Goal: Communication & Community: Answer question/provide support

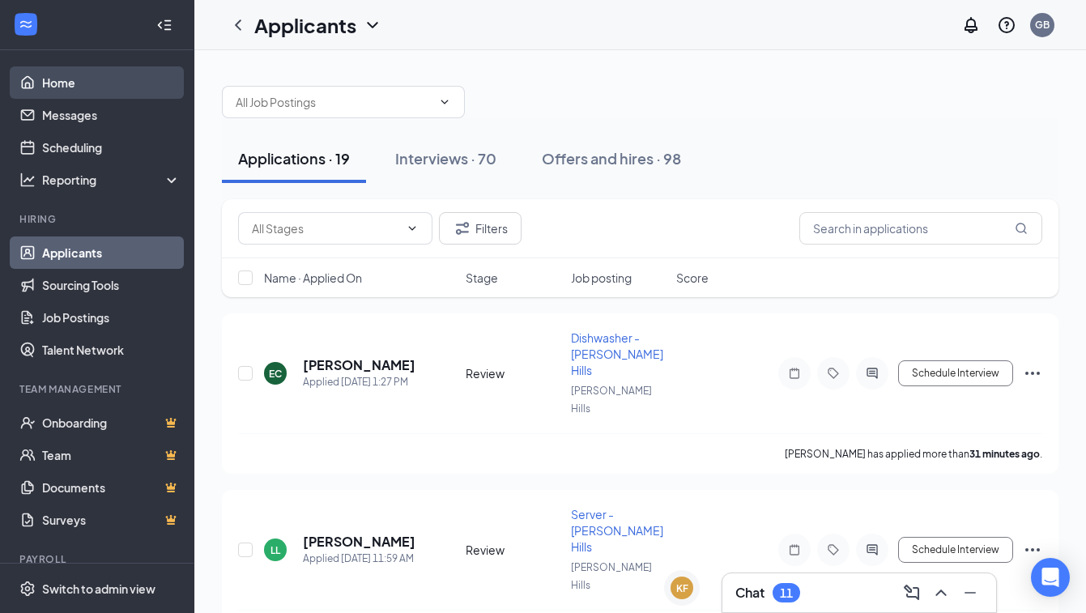
click at [62, 89] on link "Home" at bounding box center [111, 82] width 138 height 32
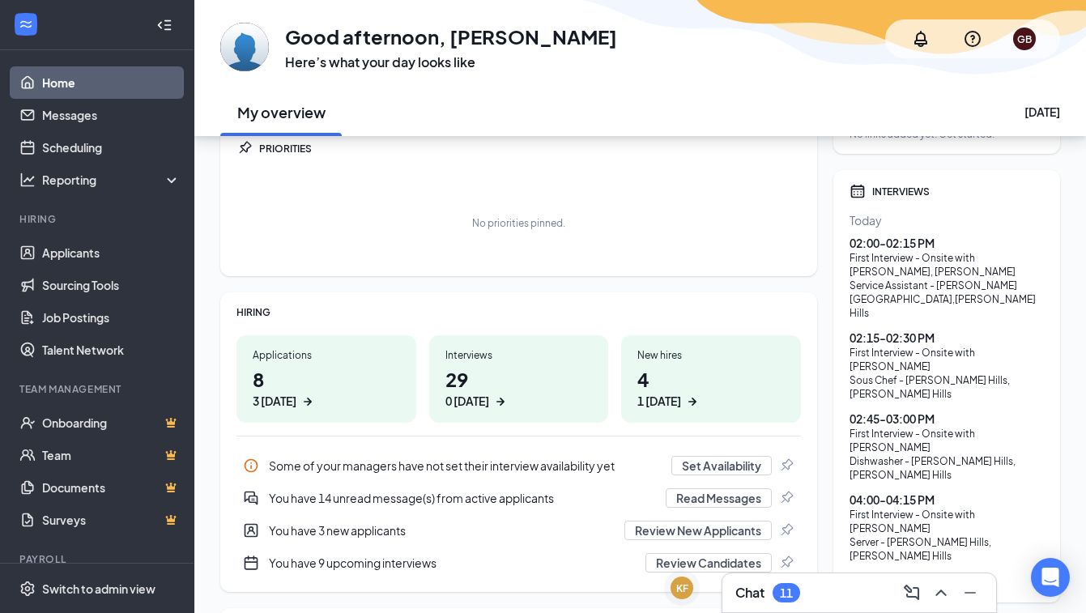
scroll to position [90, 0]
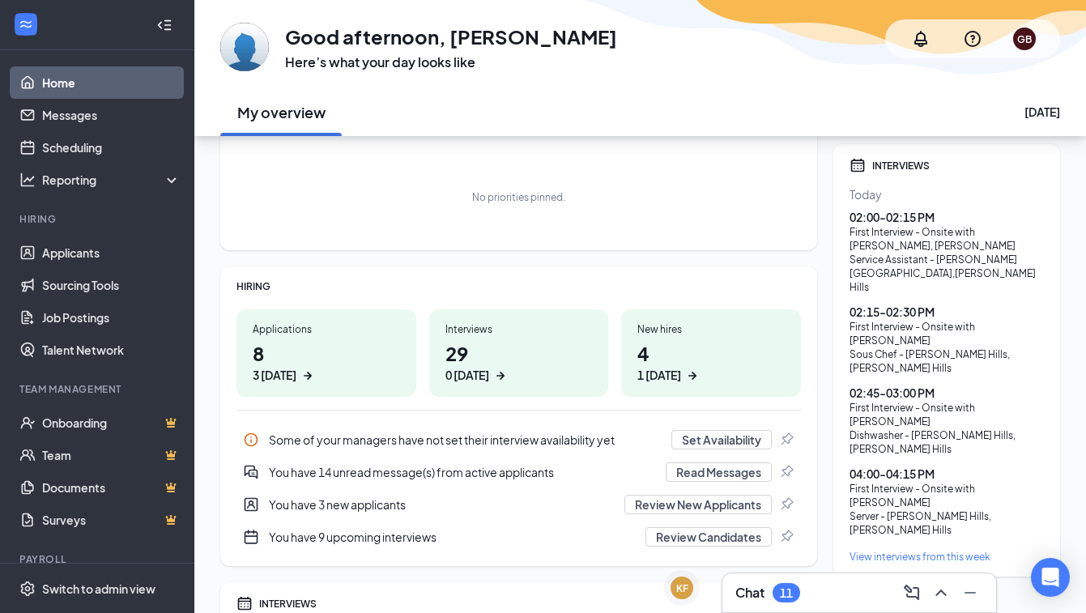
click at [795, 608] on div "Chat 11" at bounding box center [859, 592] width 274 height 39
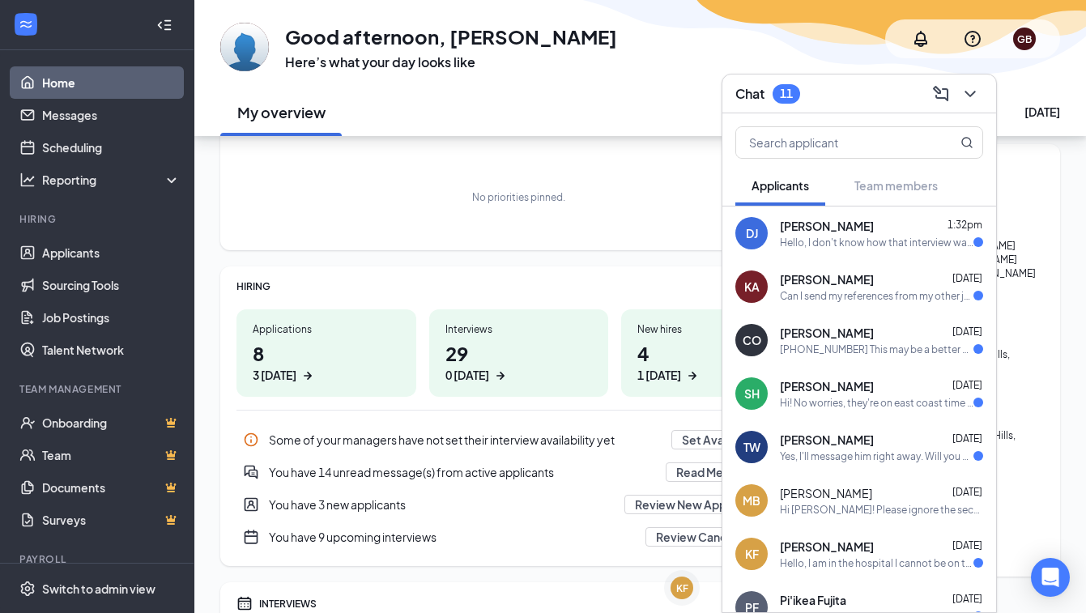
click at [874, 243] on div "Hello, I don't know how that interview was scheduled because I didn't. I sent a…" at bounding box center [877, 243] width 194 height 14
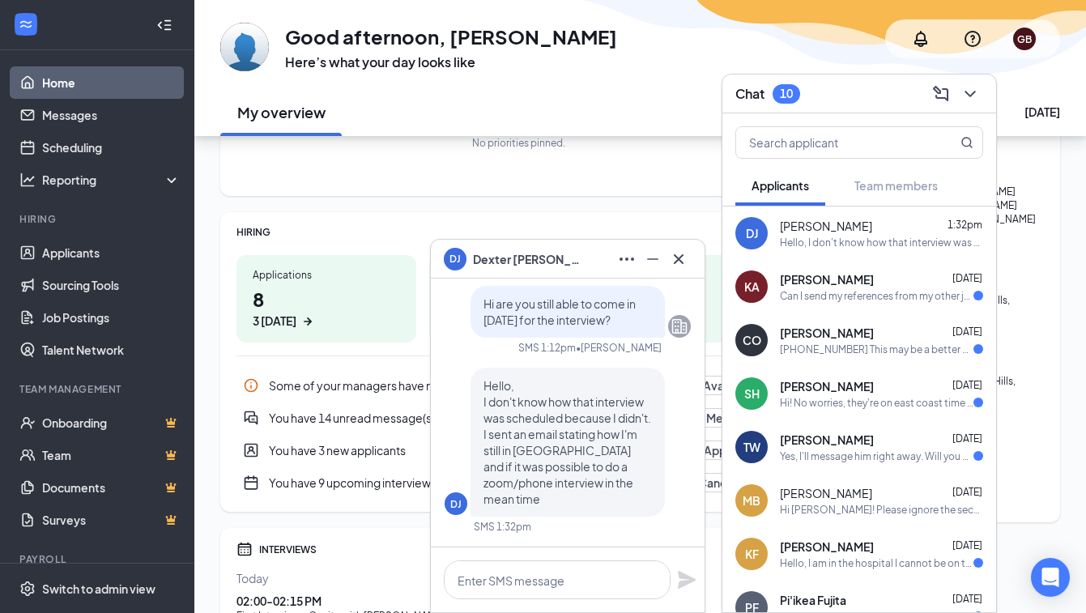
scroll to position [157, 0]
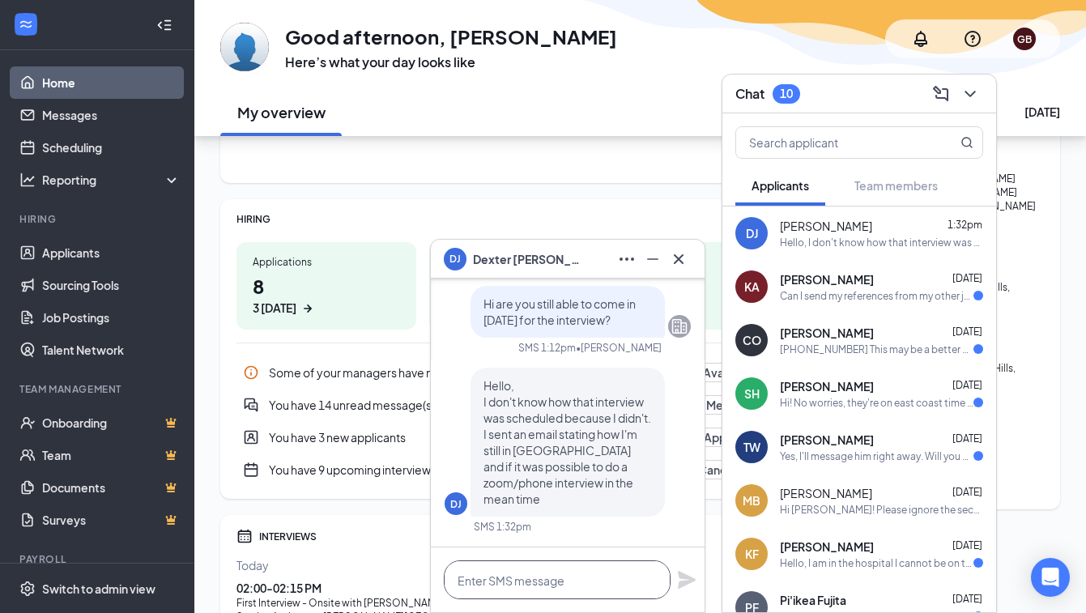
click at [567, 583] on textarea at bounding box center [557, 579] width 227 height 39
type textarea "w"
type textarea "Hi can you give me some times"
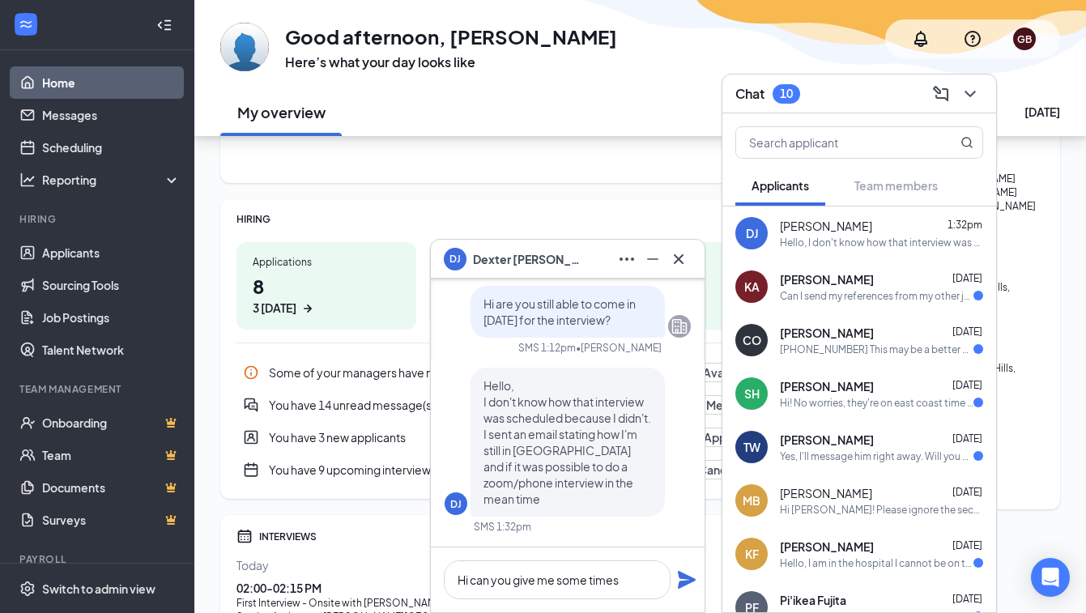
click at [784, 297] on div "Can I send my references from my other jobs?" at bounding box center [877, 296] width 194 height 14
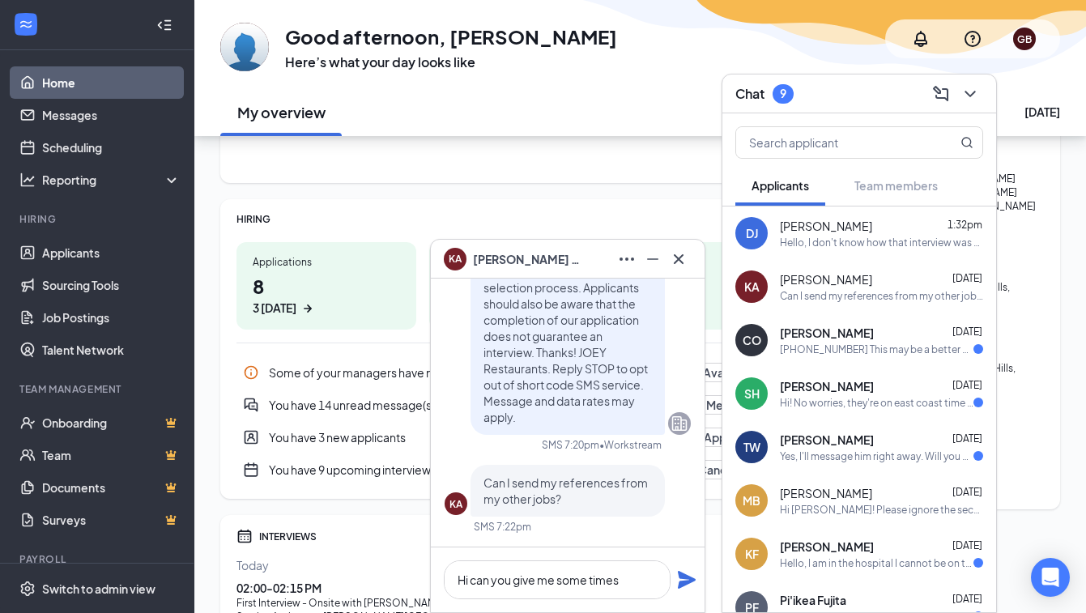
click at [825, 336] on span "[PERSON_NAME]" at bounding box center [827, 333] width 94 height 16
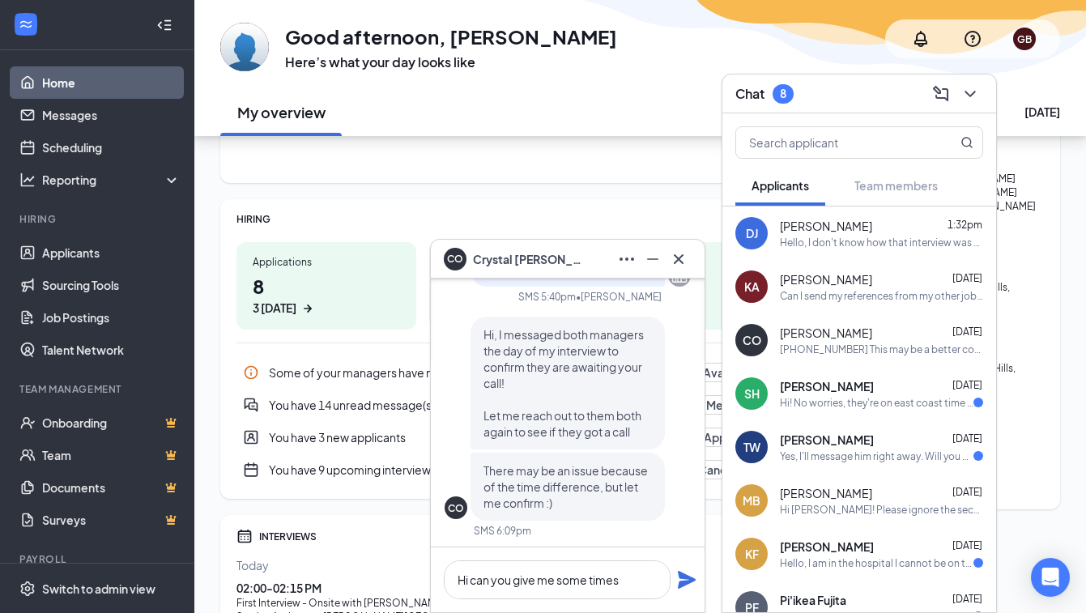
scroll to position [-79, 0]
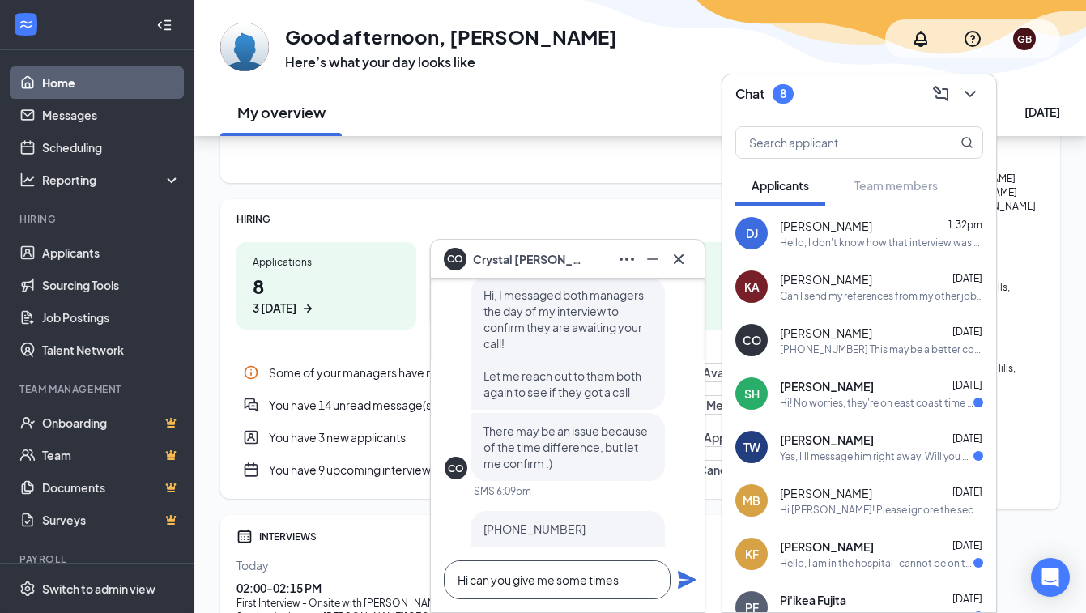
drag, startPoint x: 639, startPoint y: 580, endPoint x: 419, endPoint y: 574, distance: 219.5
click at [419, 574] on div "CO [PERSON_NAME] CO [PERSON_NAME] Applicant Server - [PERSON_NAME] Hills • [PER…" at bounding box center [640, 365] width 892 height 1045
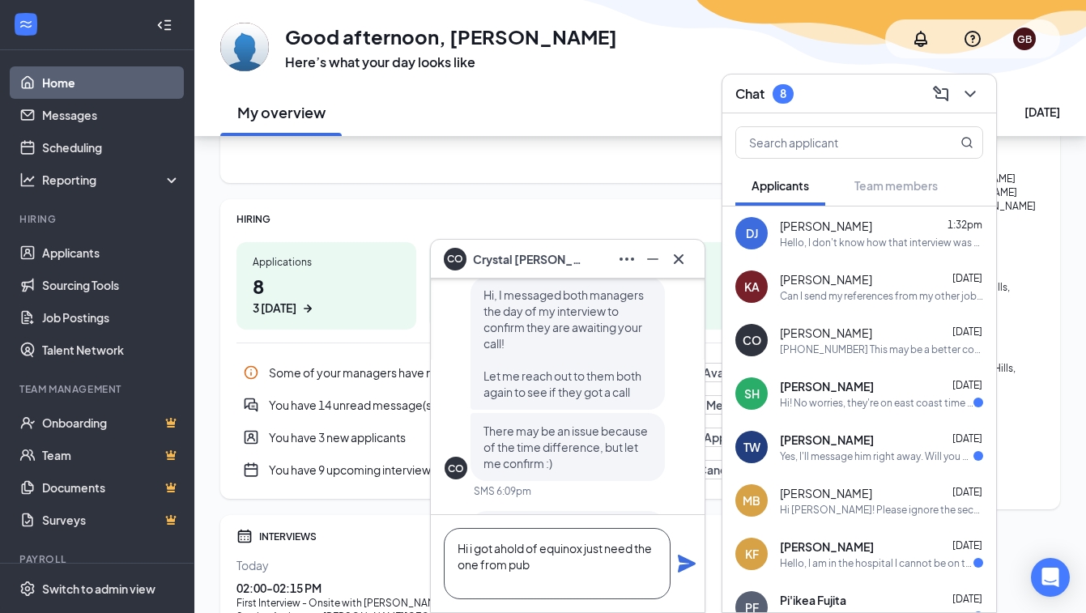
type textarea "Hi i got ahold of equinox just need the one from pub"
click at [687, 564] on icon "Plane" at bounding box center [687, 564] width 18 height 18
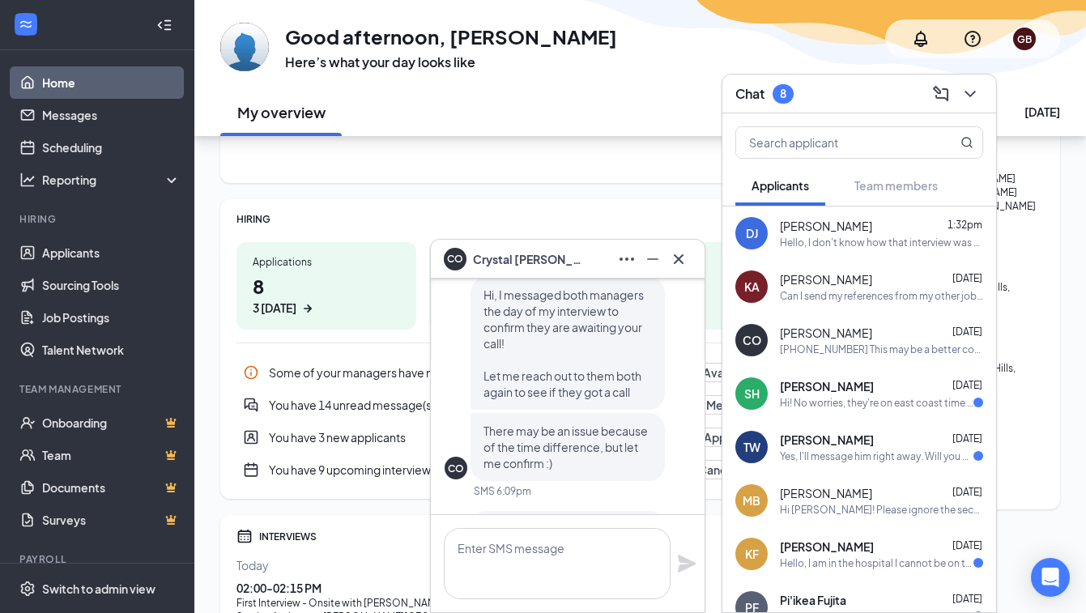
scroll to position [-79, 0]
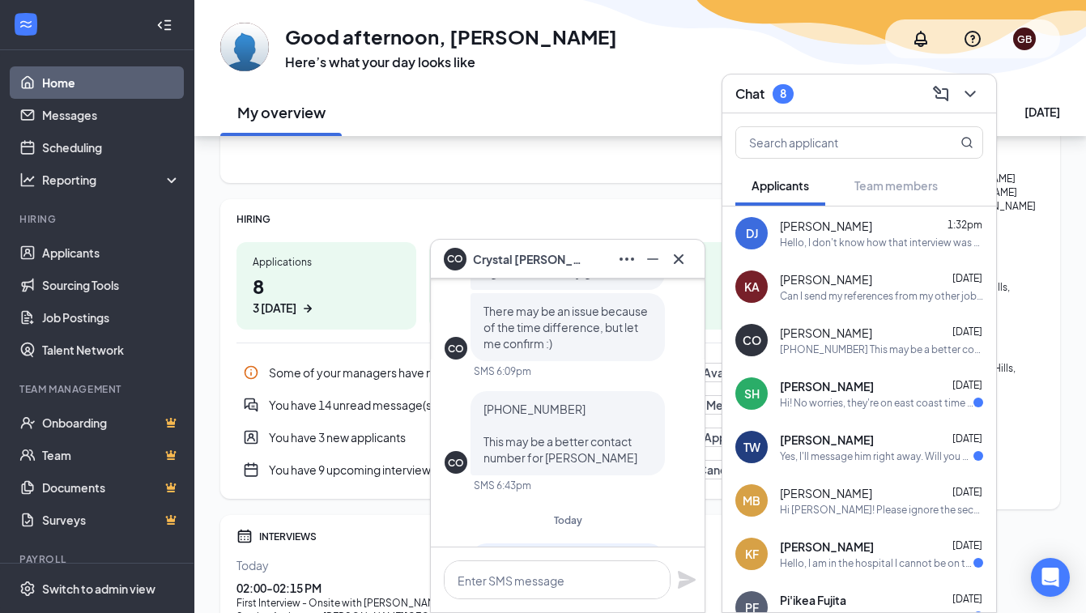
click at [796, 372] on div "SH [PERSON_NAME] [DATE] Hi! No worries, they're on east coast time so earlier i…" at bounding box center [859, 393] width 274 height 53
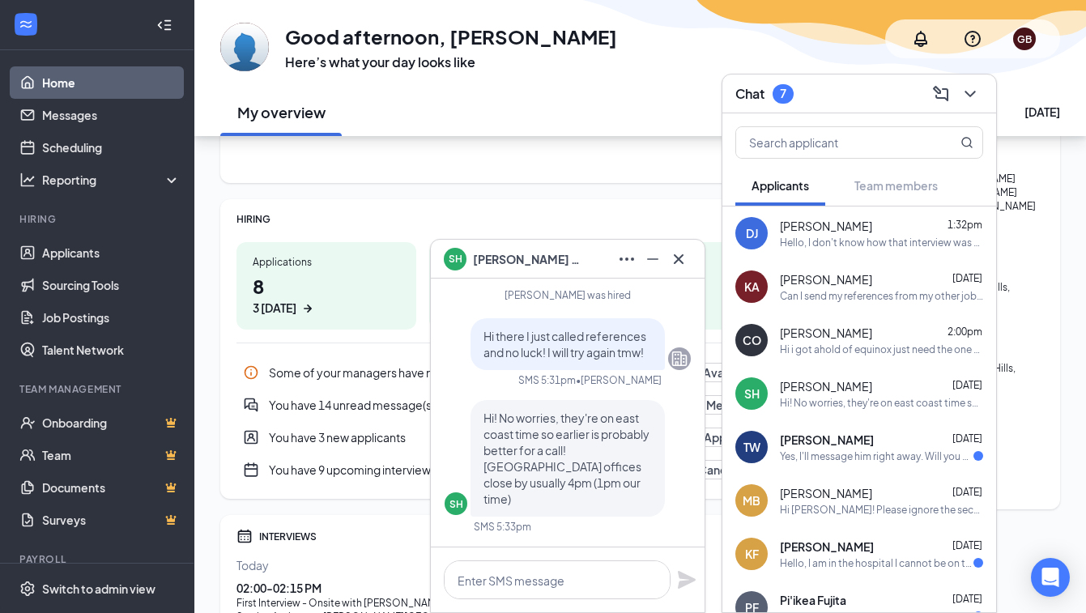
scroll to position [189, 0]
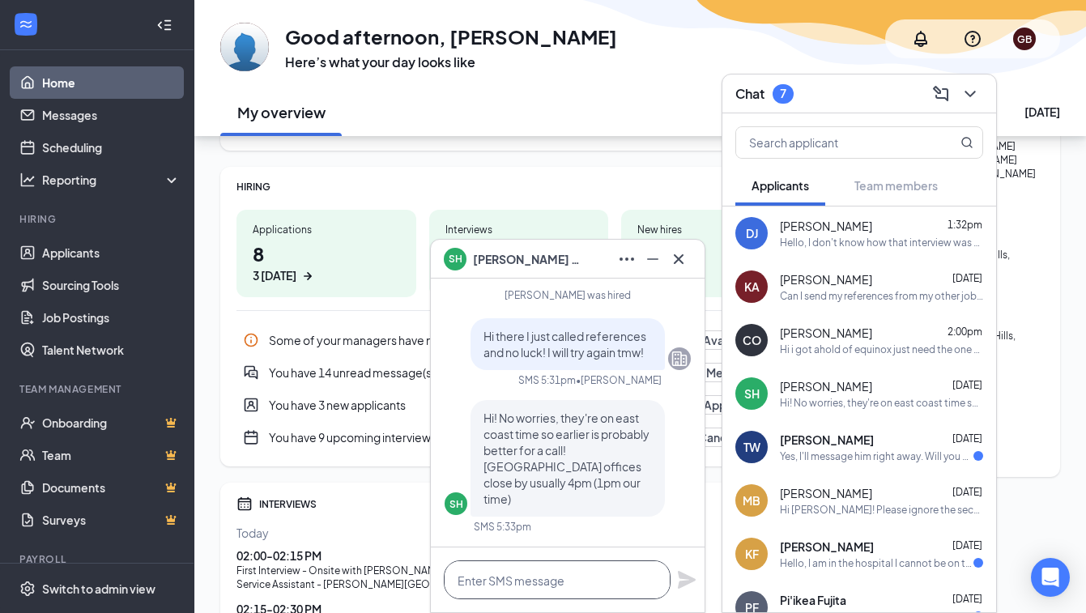
click at [541, 587] on textarea at bounding box center [557, 579] width 227 height 39
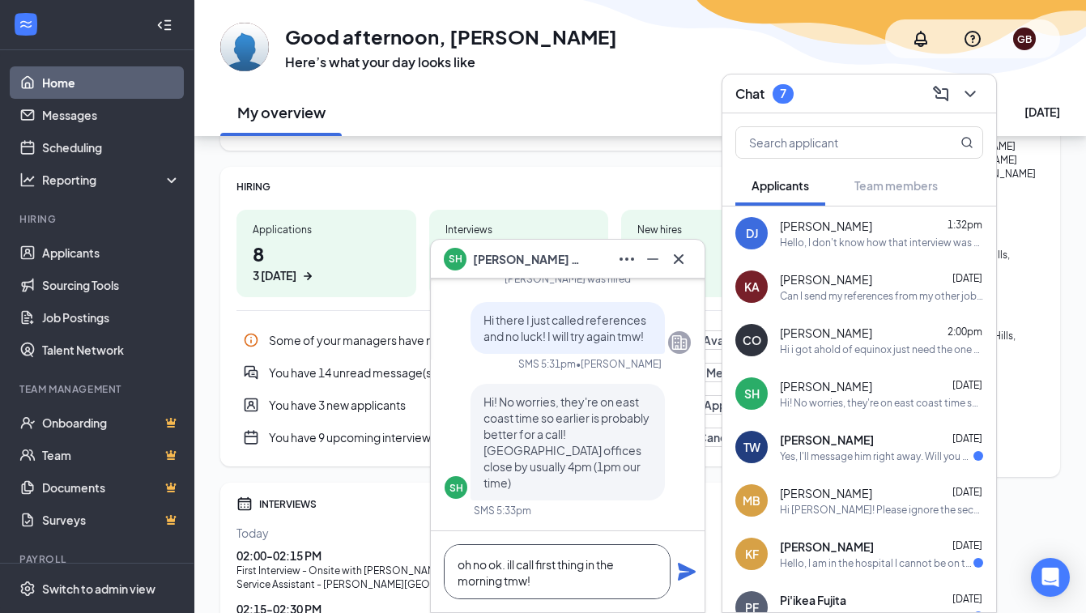
type textarea "oh no ok. ill call first thing in the morning tmw!"
click at [680, 569] on icon "Plane" at bounding box center [687, 572] width 18 height 18
